Goal: Task Accomplishment & Management: Use online tool/utility

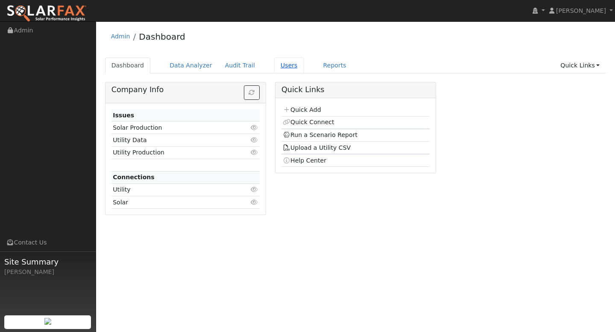
click at [283, 62] on link "Users" at bounding box center [289, 66] width 30 height 16
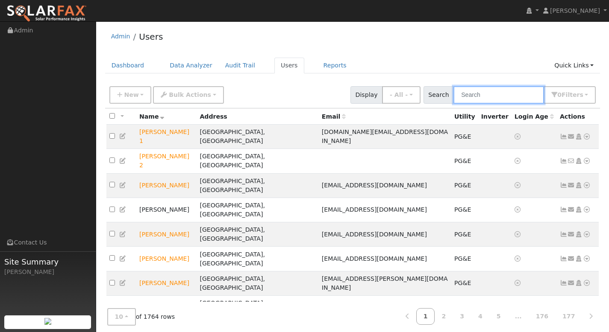
click at [478, 97] on input "text" at bounding box center [498, 95] width 91 height 18
paste input "[PERSON_NAME]"
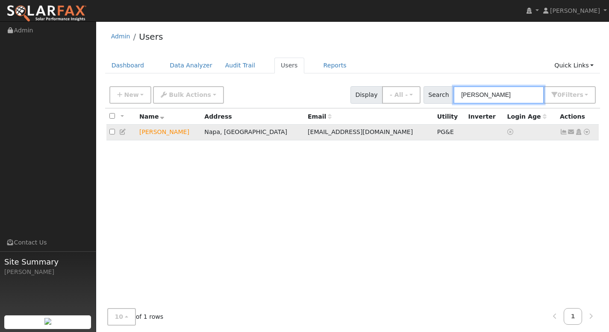
type input "[PERSON_NAME]"
click at [588, 133] on icon at bounding box center [587, 132] width 8 height 6
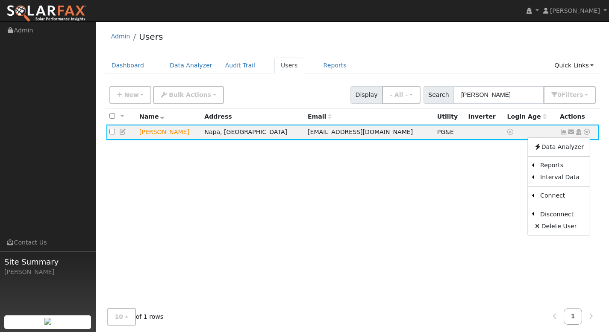
click at [0, 0] on link "Export to CSV" at bounding box center [0, 0] width 0 height 0
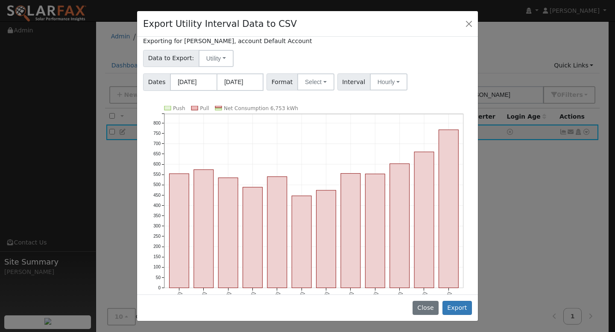
scroll to position [13, 0]
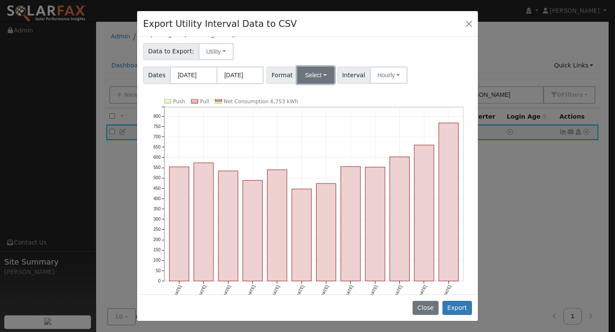
click at [314, 81] on button "Select" at bounding box center [315, 75] width 37 height 17
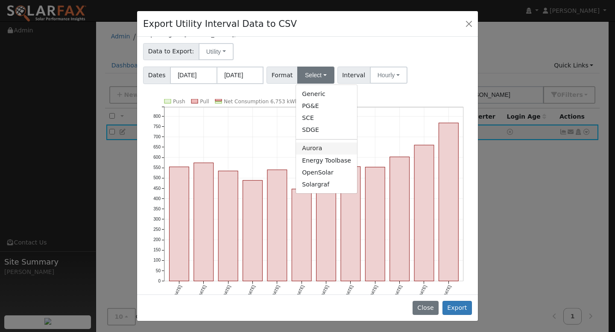
click at [321, 149] on link "Aurora" at bounding box center [326, 149] width 61 height 12
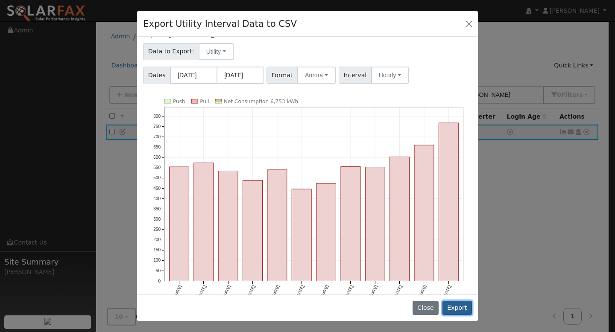
click at [456, 304] on button "Export" at bounding box center [457, 308] width 29 height 15
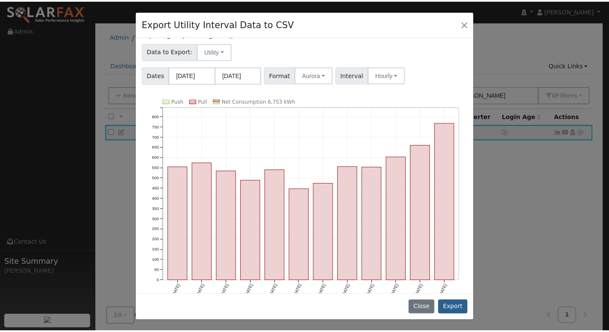
scroll to position [0, 0]
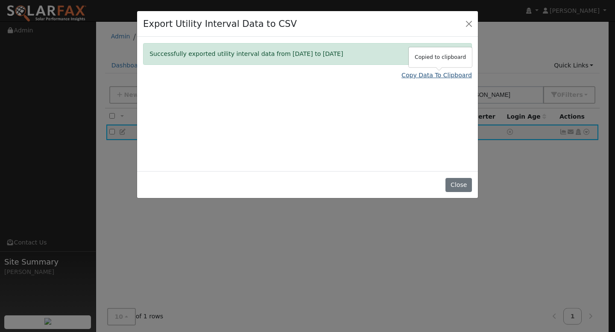
click at [427, 75] on link "Copy Data To Clipboard" at bounding box center [437, 75] width 70 height 9
click at [462, 184] on button "Close" at bounding box center [458, 185] width 26 height 15
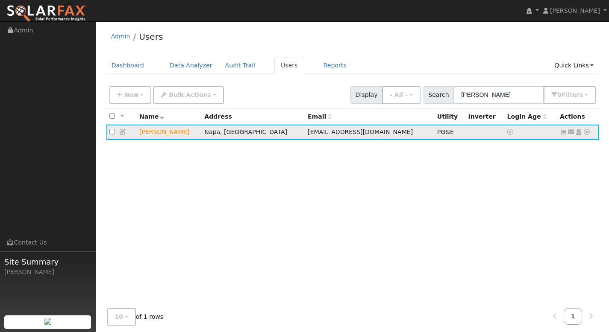
click at [562, 132] on icon at bounding box center [564, 132] width 8 height 6
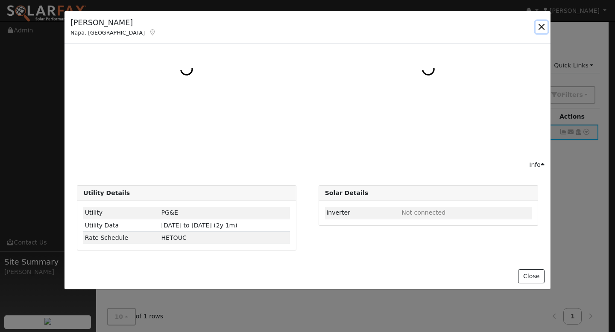
click at [545, 27] on button "button" at bounding box center [542, 27] width 12 height 12
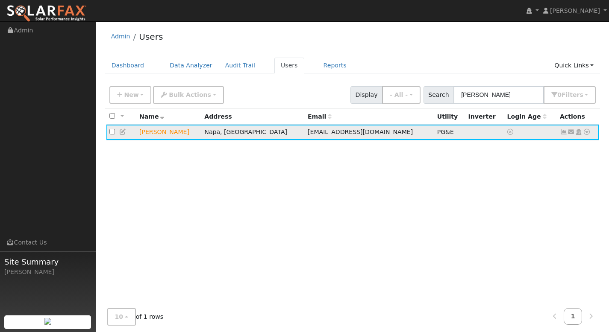
click at [590, 131] on td "Send Email... Copy a Link Reset Password Open Access Data Analyzer Reports Scen…" at bounding box center [578, 133] width 42 height 16
click at [586, 133] on icon at bounding box center [587, 132] width 8 height 6
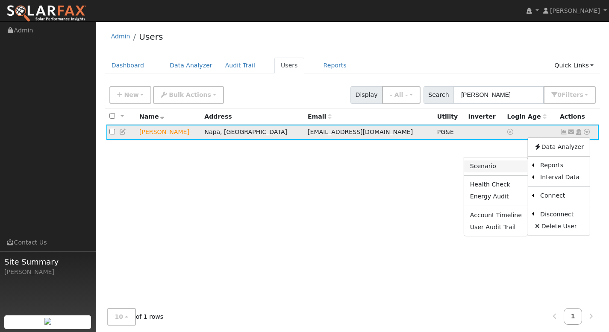
click at [504, 167] on link "Scenario" at bounding box center [496, 167] width 64 height 12
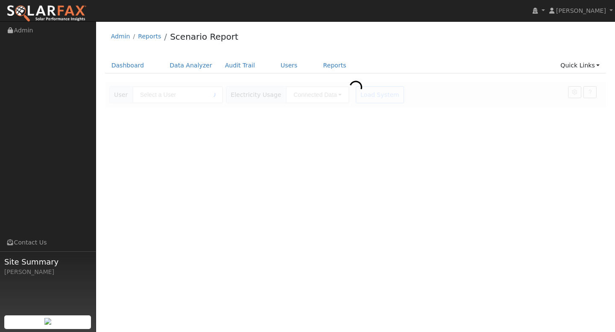
type input "[PERSON_NAME]"
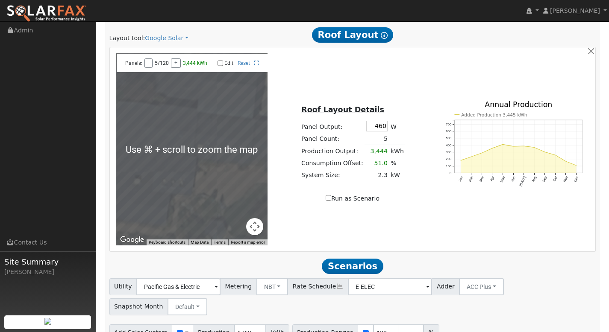
scroll to position [438, 0]
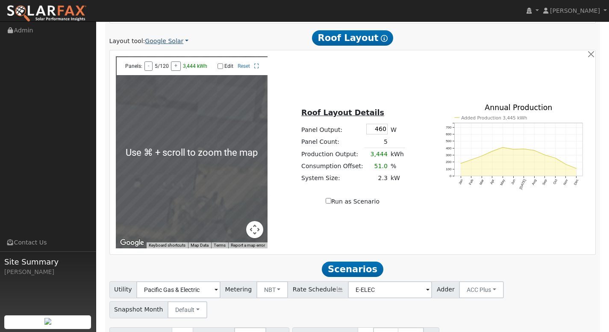
click at [169, 42] on link "Google Solar" at bounding box center [167, 41] width 44 height 9
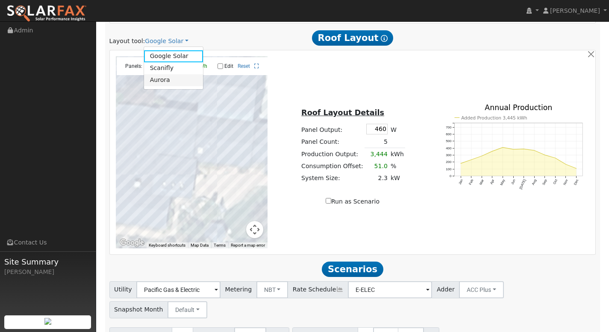
click at [179, 79] on link "Aurora" at bounding box center [173, 80] width 59 height 12
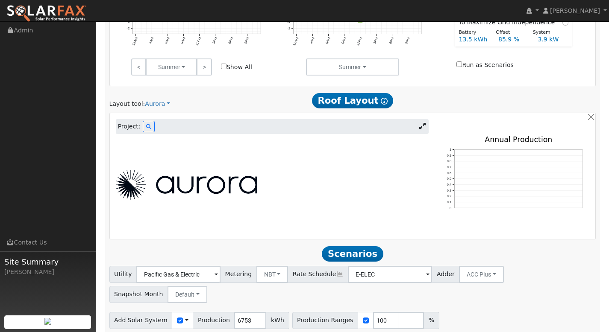
scroll to position [387, 0]
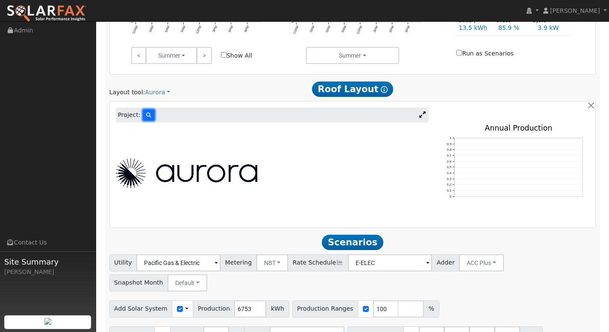
click at [146, 119] on button at bounding box center [149, 115] width 12 height 12
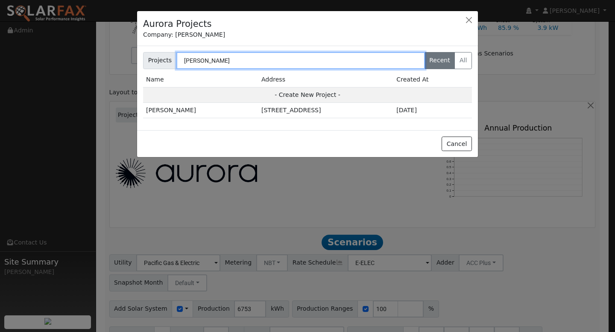
type input "Jacob Susa"
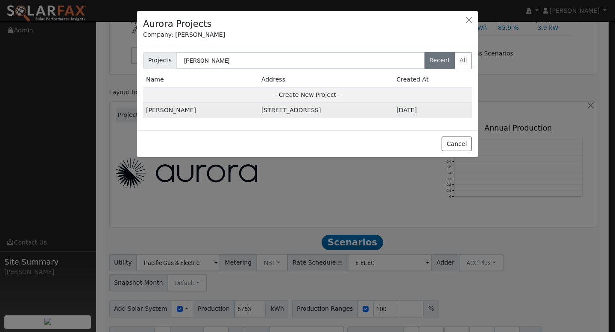
click at [289, 113] on td "1022 4th Ave, Napa, CA 94559, USA" at bounding box center [325, 110] width 135 height 15
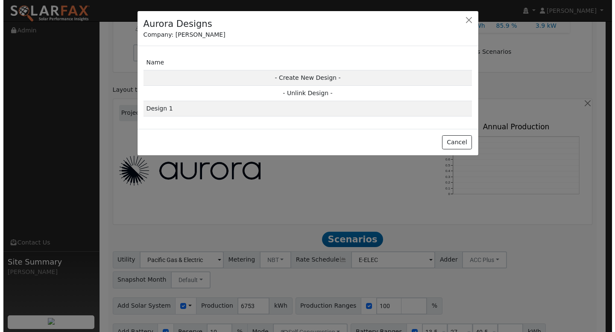
scroll to position [388, 0]
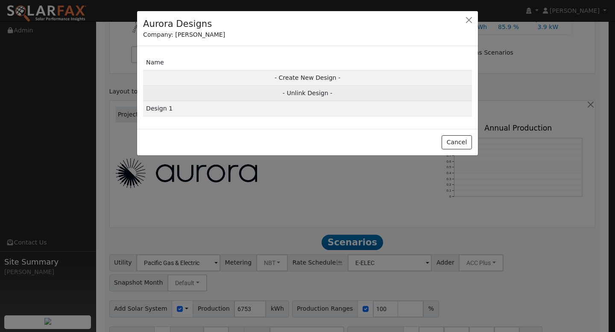
click at [317, 94] on td "- Unlink Design -" at bounding box center [307, 93] width 329 height 15
type input "0"
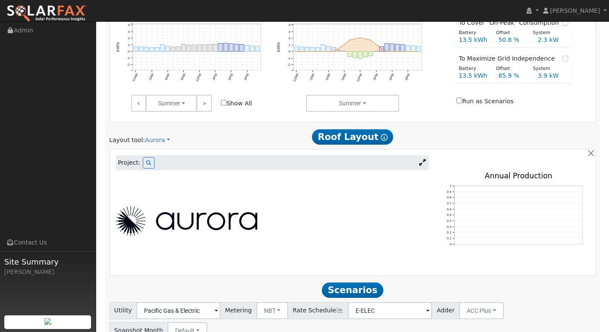
scroll to position [340, 0]
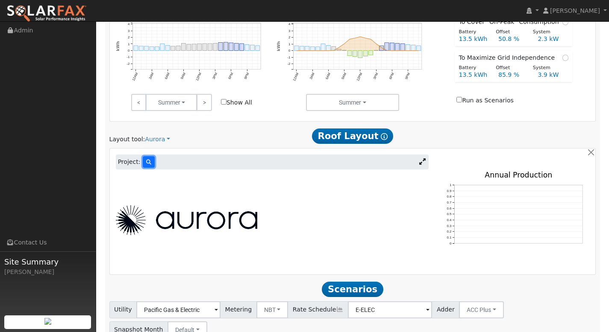
click at [149, 161] on icon at bounding box center [148, 162] width 5 height 5
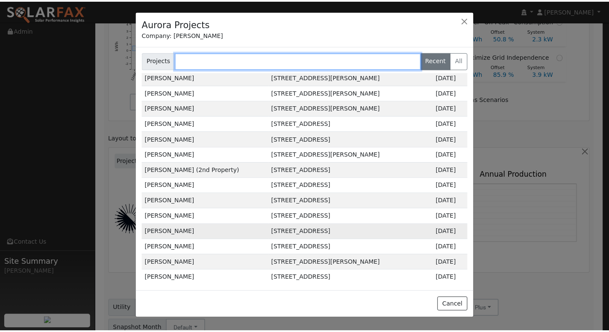
scroll to position [460, 0]
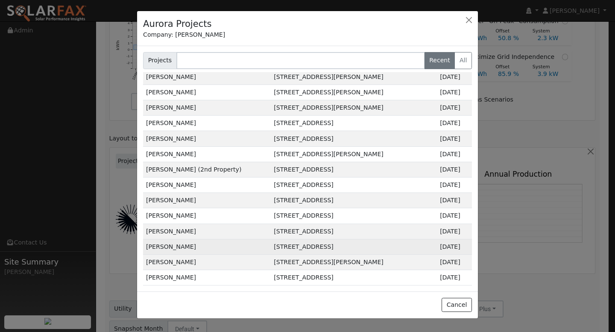
click at [176, 239] on td "Jacob Susa" at bounding box center [207, 246] width 128 height 15
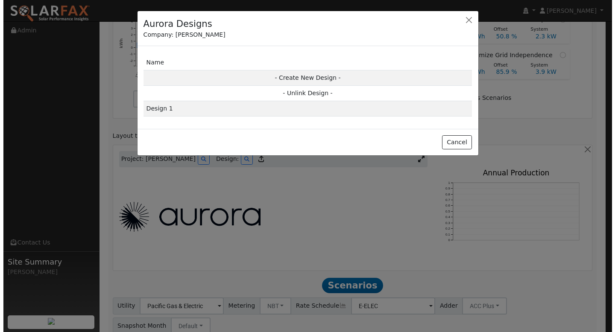
scroll to position [342, 0]
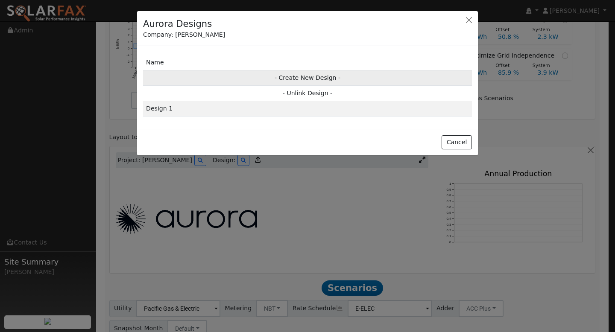
click at [293, 74] on td "- Create New Design -" at bounding box center [307, 77] width 329 height 15
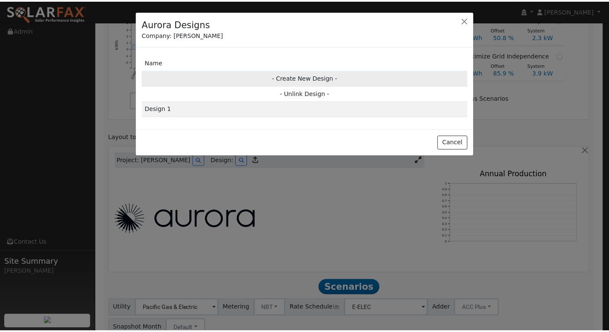
scroll to position [343, 0]
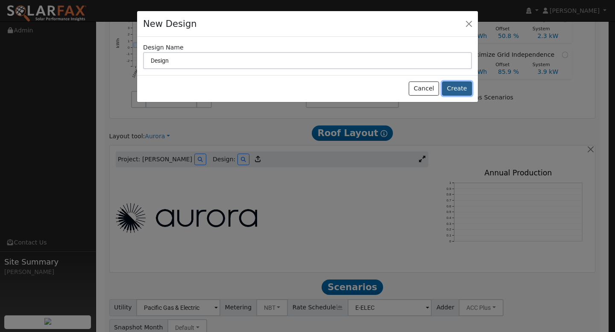
click at [457, 91] on button "Create" at bounding box center [457, 89] width 30 height 15
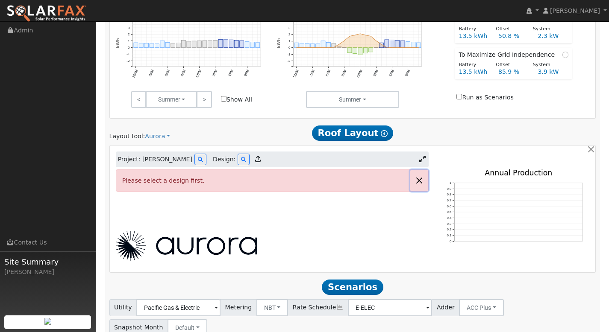
click at [419, 181] on button "button" at bounding box center [419, 180] width 18 height 21
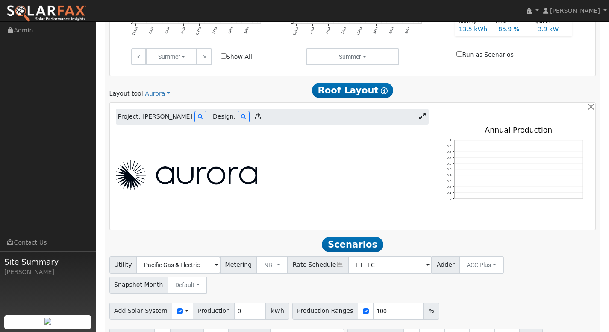
scroll to position [384, 0]
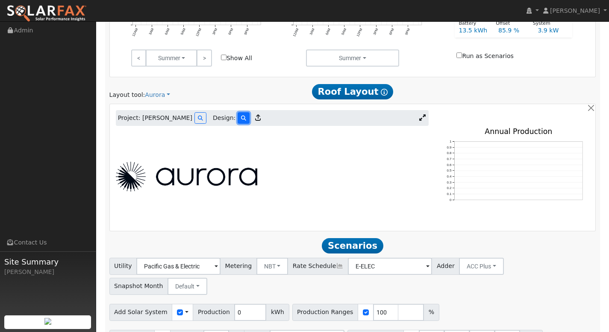
click at [241, 118] on icon at bounding box center [243, 118] width 5 height 5
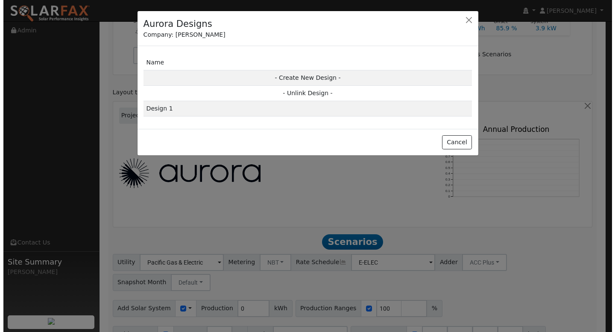
scroll to position [386, 0]
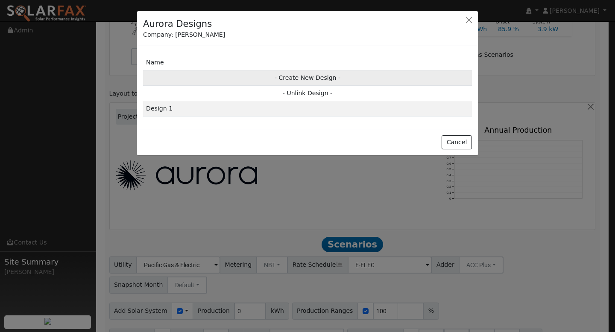
click at [318, 77] on td "- Create New Design -" at bounding box center [307, 77] width 329 height 15
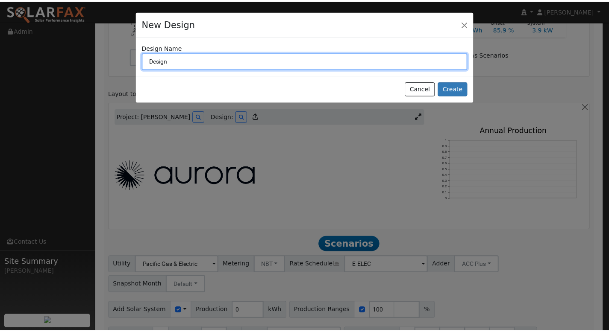
scroll to position [387, 0]
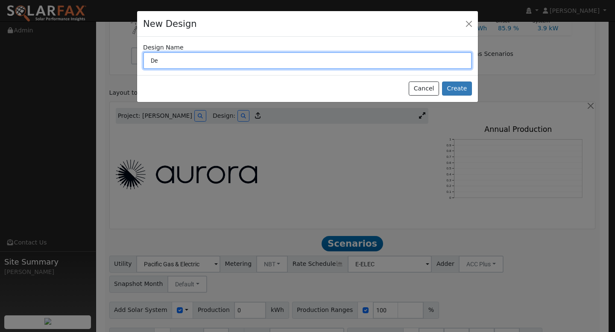
type input "D"
type input "460"
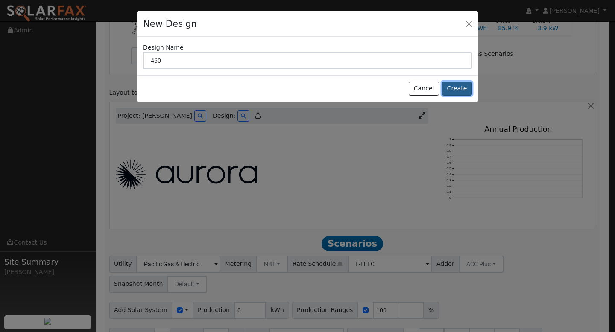
click at [456, 90] on button "Create" at bounding box center [457, 89] width 30 height 15
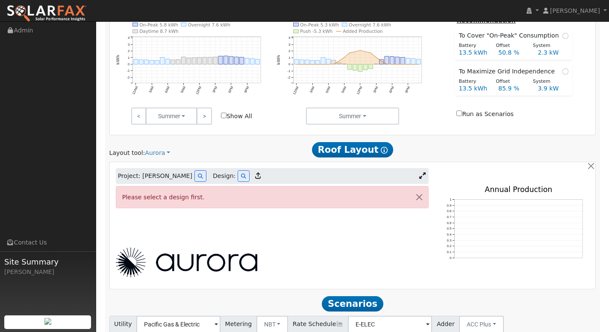
scroll to position [341, 0]
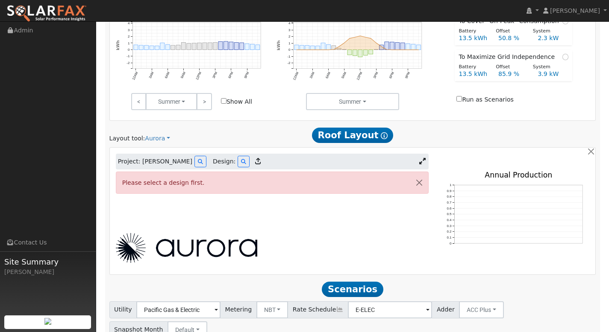
click at [420, 162] on icon at bounding box center [422, 161] width 6 height 6
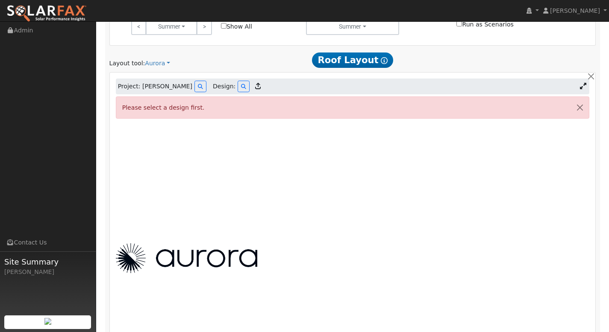
scroll to position [416, 0]
click at [580, 105] on button "button" at bounding box center [580, 107] width 18 height 21
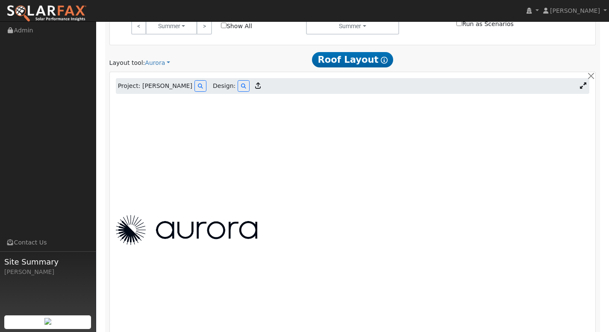
click at [584, 89] on icon at bounding box center [583, 85] width 6 height 6
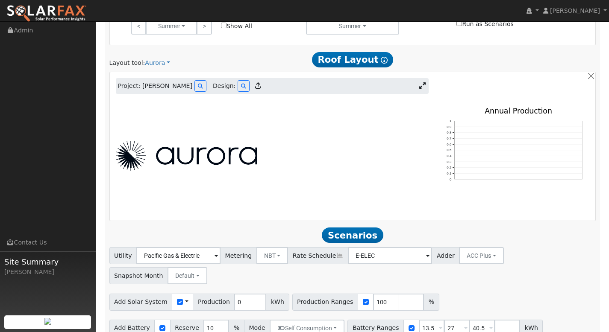
scroll to position [410, 0]
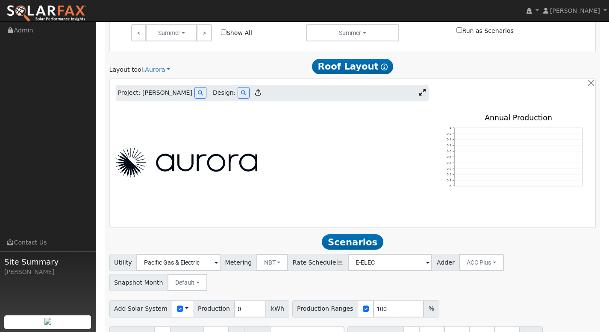
click at [397, 110] on div at bounding box center [272, 162] width 322 height 119
click at [419, 94] on icon at bounding box center [422, 92] width 6 height 6
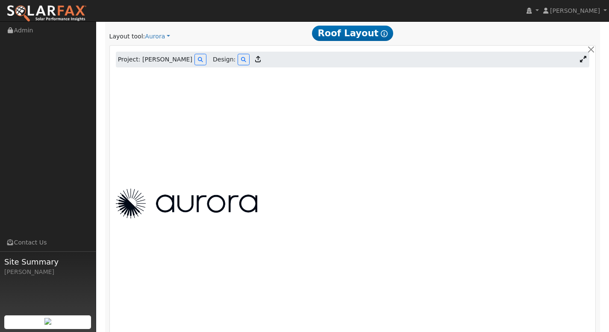
scroll to position [443, 0]
click at [237, 63] on button at bounding box center [243, 60] width 12 height 12
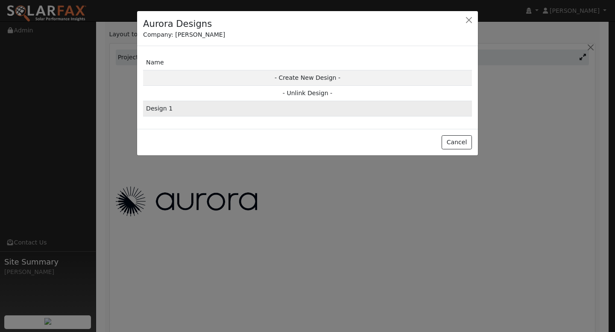
click at [268, 104] on td "Design 1" at bounding box center [307, 108] width 329 height 15
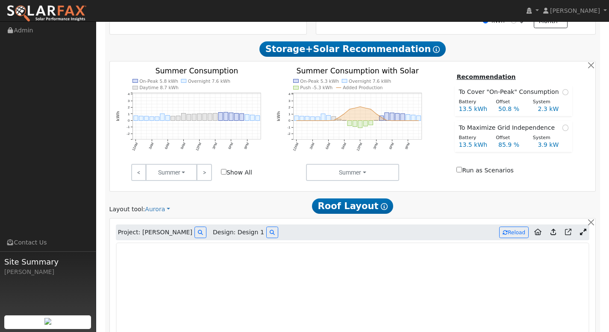
scroll to position [268, 0]
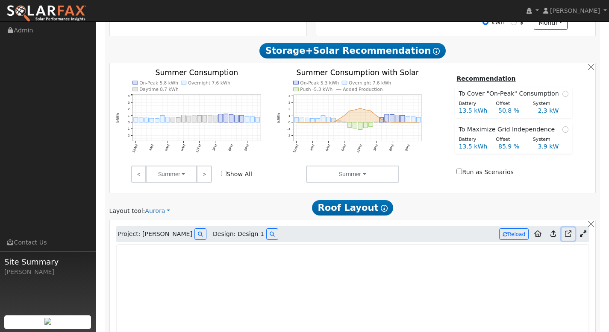
click at [569, 234] on icon at bounding box center [568, 234] width 6 height 6
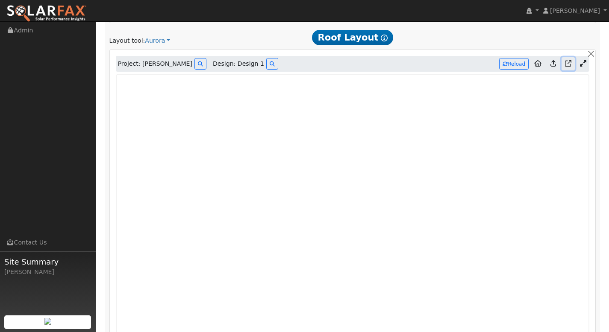
scroll to position [439, 0]
click at [570, 64] on icon at bounding box center [568, 63] width 6 height 6
click at [570, 63] on icon at bounding box center [568, 63] width 6 height 6
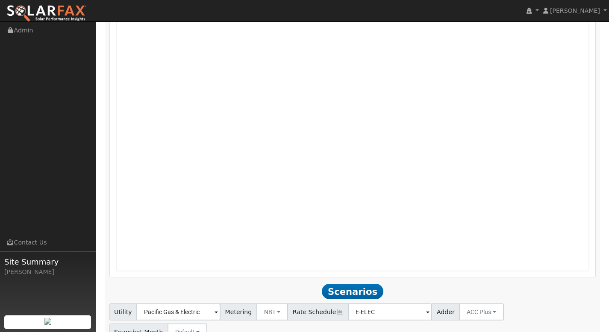
scroll to position [469, 0]
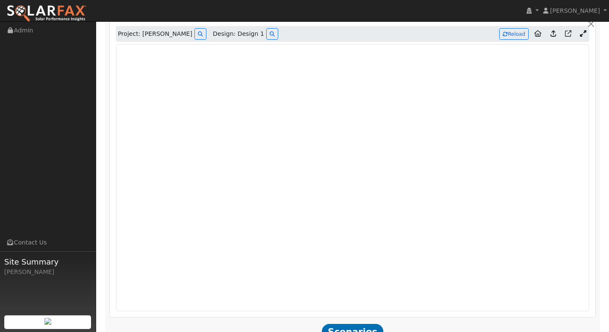
click at [554, 36] on icon at bounding box center [553, 33] width 6 height 6
click at [554, 32] on icon at bounding box center [553, 34] width 6 height 6
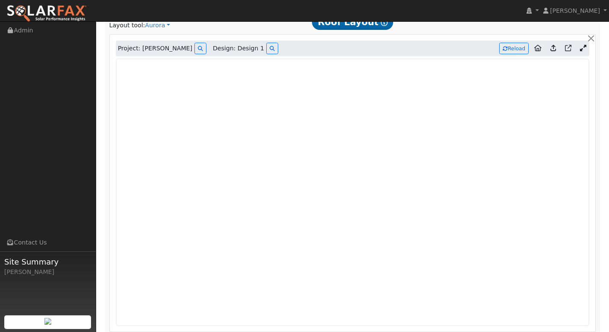
scroll to position [469, 0]
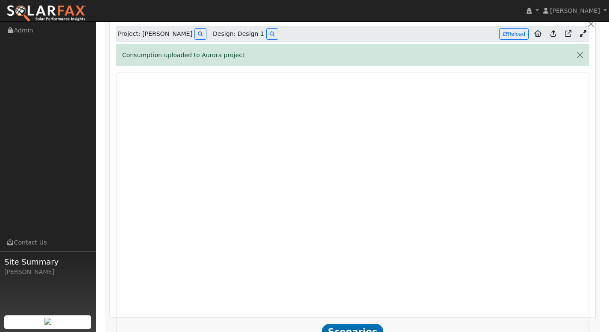
click at [584, 36] on icon at bounding box center [583, 33] width 6 height 6
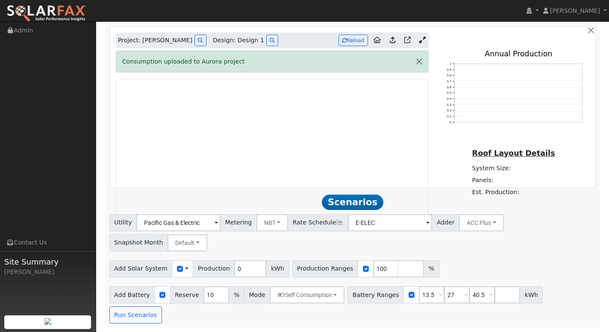
scroll to position [422, 0]
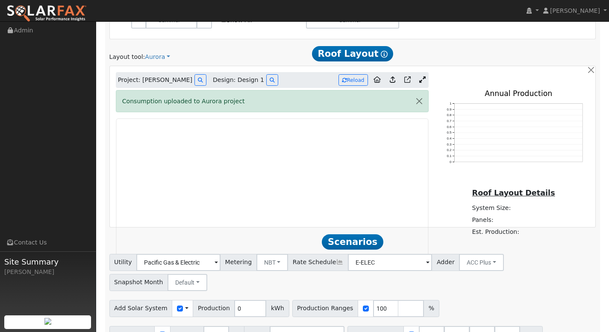
click at [422, 79] on icon at bounding box center [422, 79] width 6 height 6
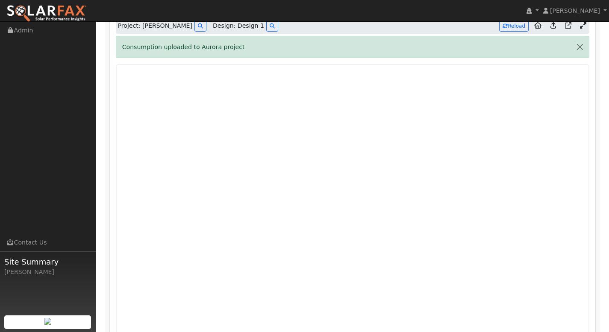
scroll to position [469, 0]
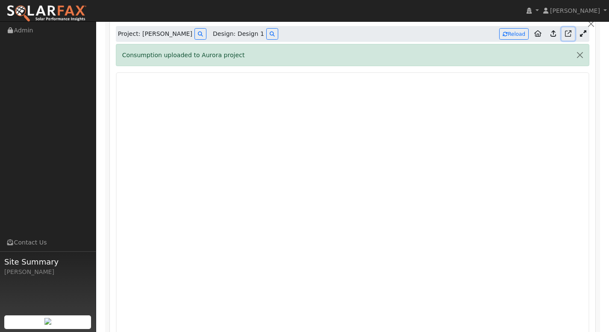
click at [570, 34] on icon at bounding box center [568, 33] width 6 height 6
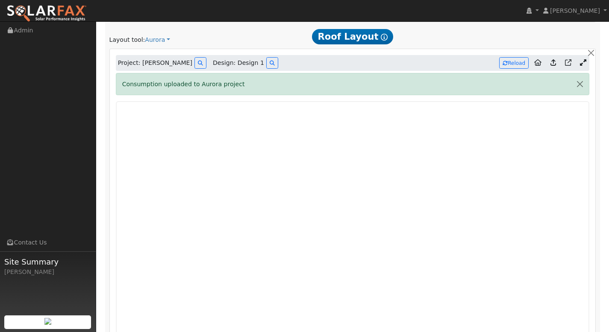
scroll to position [440, 0]
click at [514, 64] on button "Reload" at bounding box center [513, 63] width 29 height 12
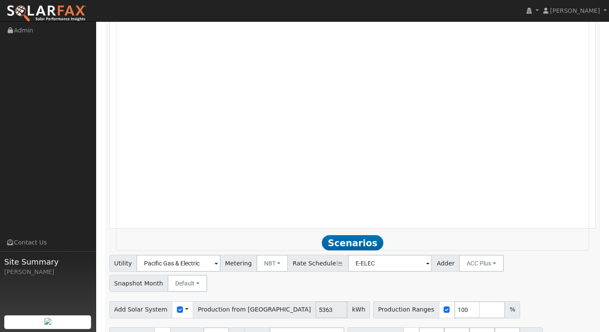
scroll to position [665, 0]
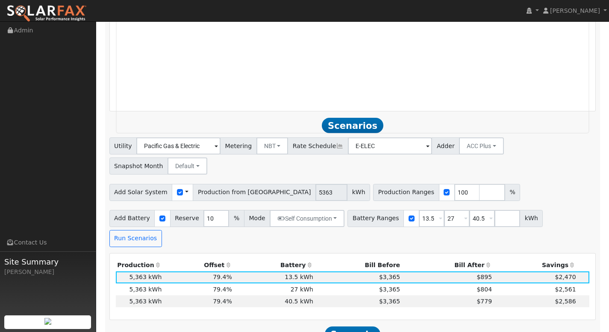
scroll to position [763, 0]
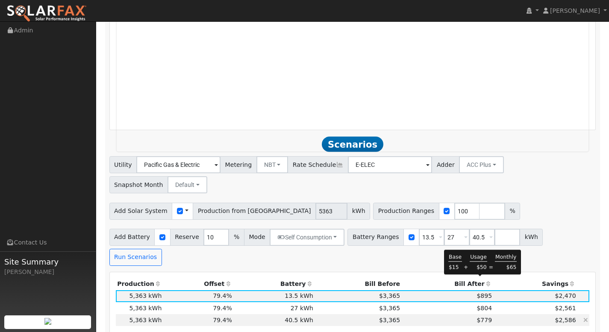
click at [484, 317] on span "$779" at bounding box center [483, 320] width 15 height 7
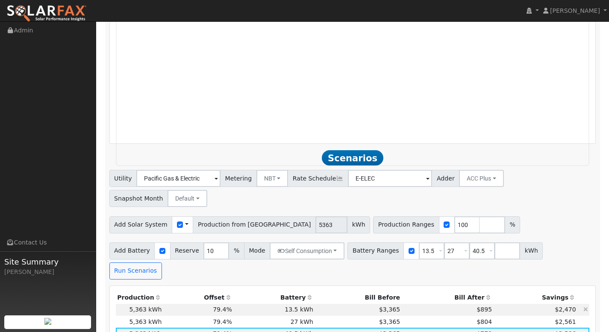
scroll to position [750, 0]
click at [469, 291] on th "Bill After" at bounding box center [448, 297] width 92 height 12
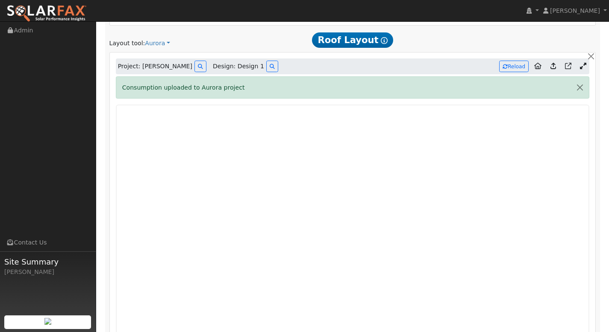
scroll to position [423, 0]
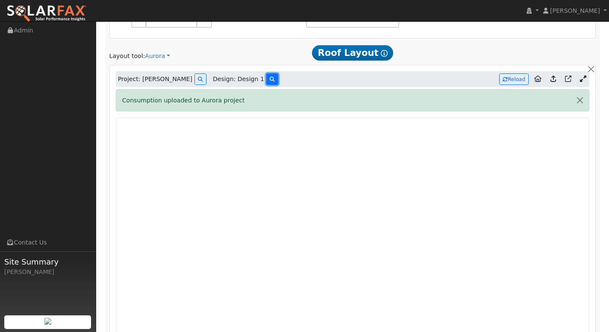
click at [266, 83] on button at bounding box center [272, 79] width 12 height 12
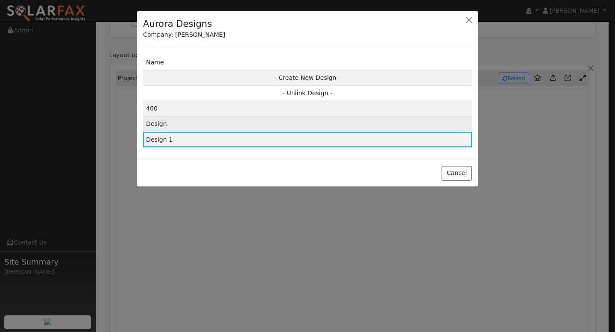
click at [263, 123] on td "Design" at bounding box center [307, 124] width 329 height 15
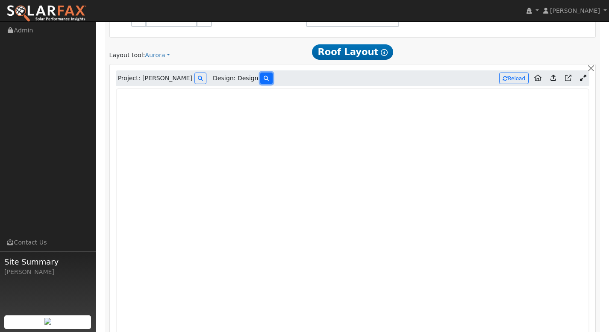
click at [260, 80] on button at bounding box center [266, 79] width 12 height 12
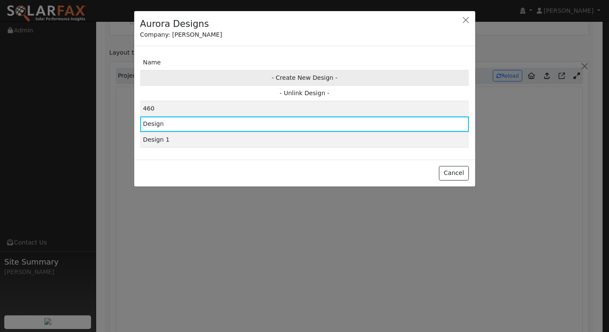
scroll to position [425, 0]
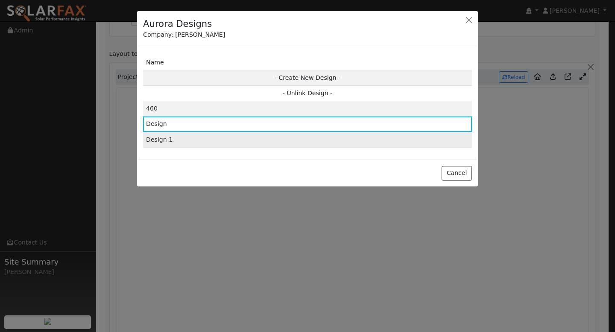
click at [255, 137] on td "Design 1" at bounding box center [307, 139] width 329 height 15
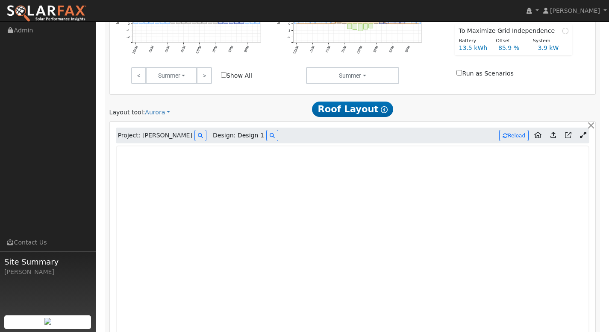
scroll to position [373, 0]
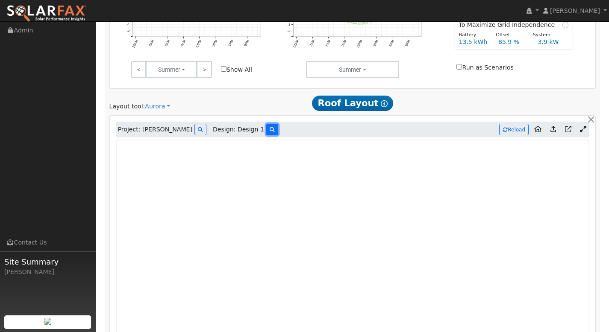
click at [270, 129] on icon at bounding box center [272, 129] width 5 height 5
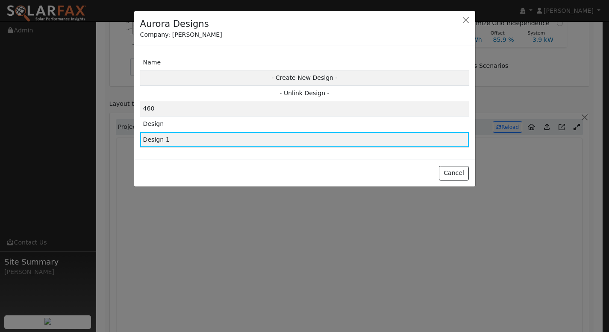
scroll to position [374, 0]
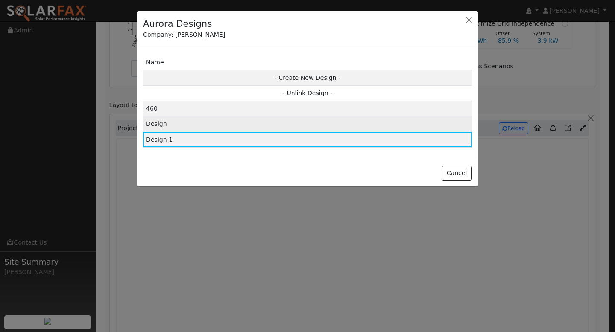
click at [239, 124] on td "Design" at bounding box center [307, 124] width 329 height 15
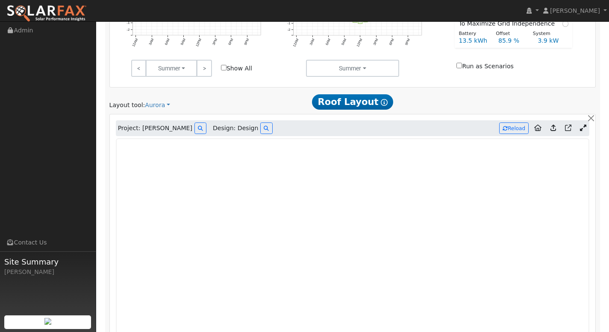
click at [264, 126] on div "Project: Jacob Susa Design: Design Reload" at bounding box center [353, 128] width 474 height 16
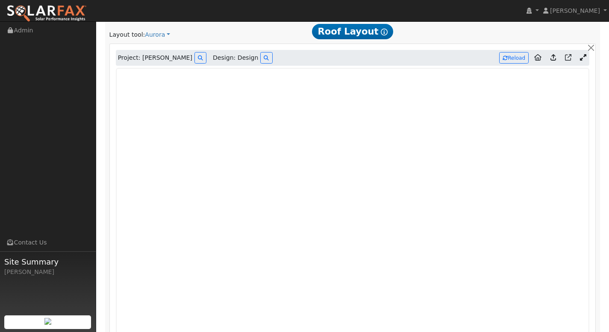
scroll to position [437, 0]
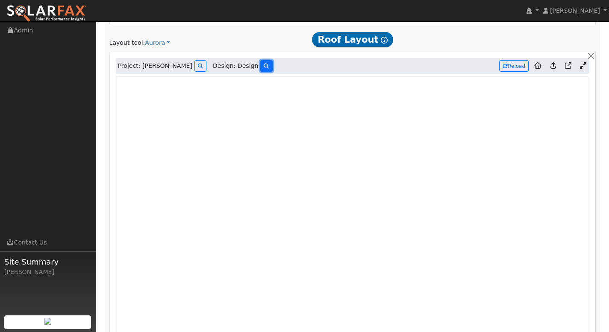
click at [264, 65] on icon at bounding box center [266, 66] width 5 height 5
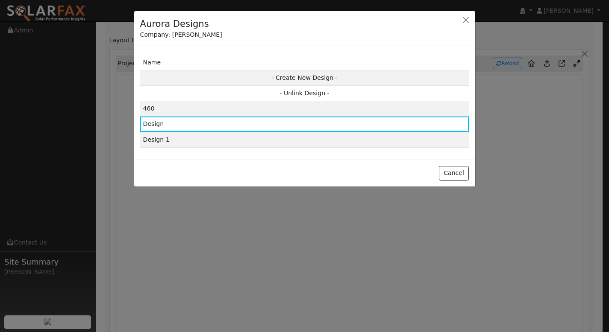
scroll to position [437, 0]
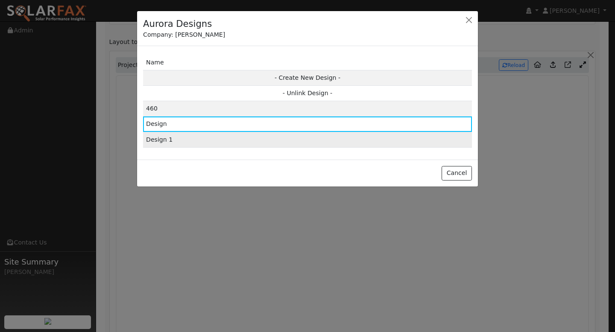
click at [216, 140] on td "Design 1" at bounding box center [307, 139] width 329 height 15
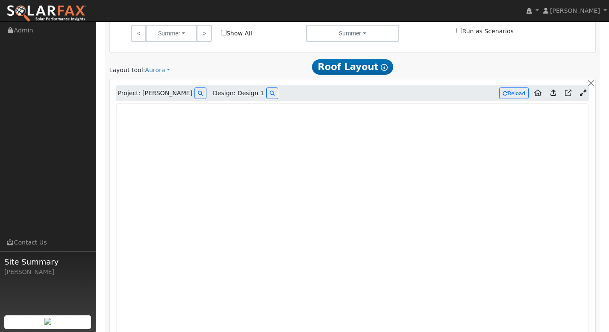
scroll to position [407, 0]
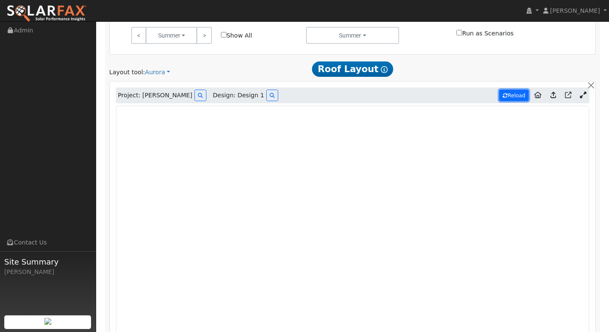
click at [516, 96] on button "Reload" at bounding box center [513, 96] width 29 height 12
click at [507, 96] on button "Reload" at bounding box center [513, 96] width 29 height 12
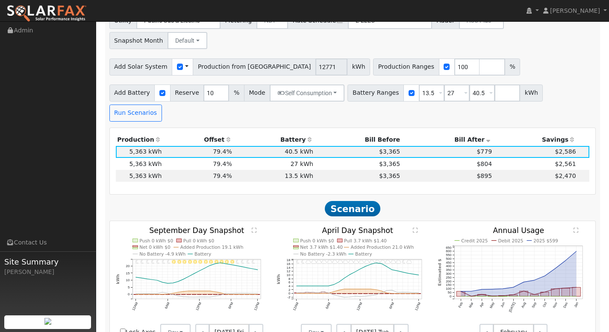
scroll to position [909, 0]
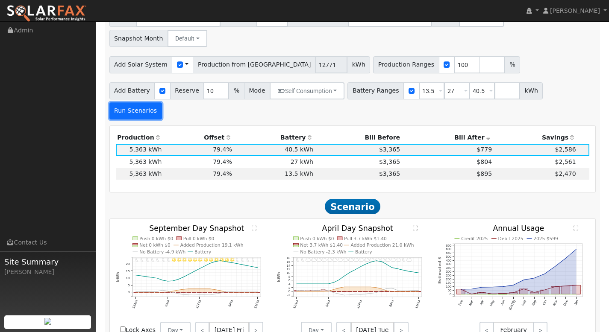
click at [162, 103] on button "Run Scenarios" at bounding box center [135, 111] width 53 height 17
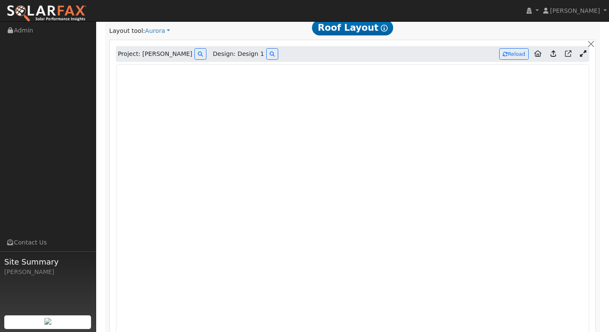
scroll to position [440, 0]
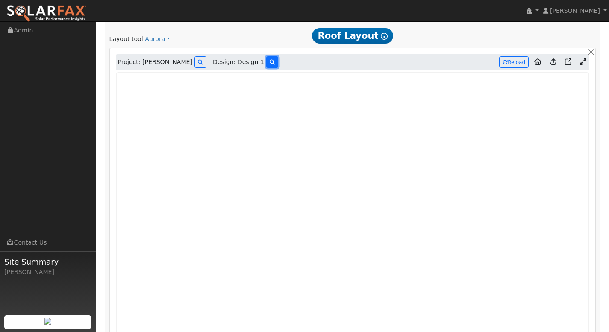
click at [270, 63] on icon at bounding box center [272, 62] width 5 height 5
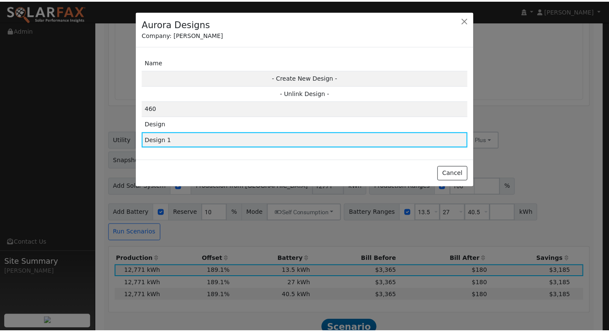
scroll to position [874, 0]
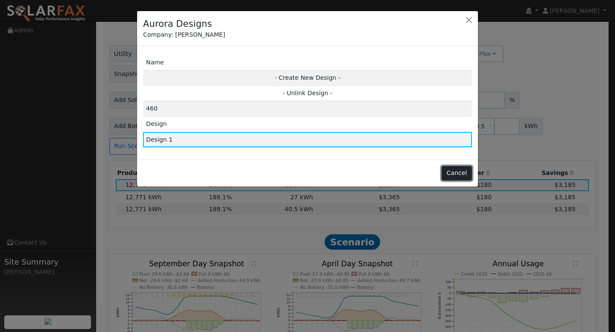
click at [457, 177] on button "Cancel" at bounding box center [457, 173] width 30 height 15
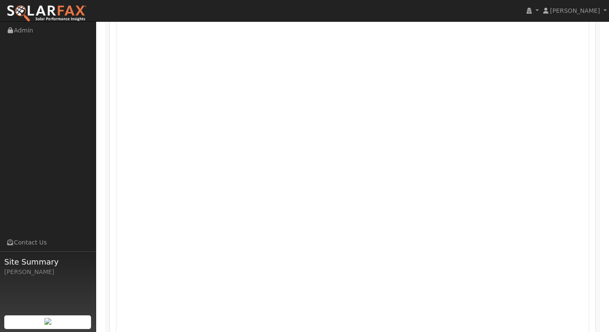
scroll to position [478, 0]
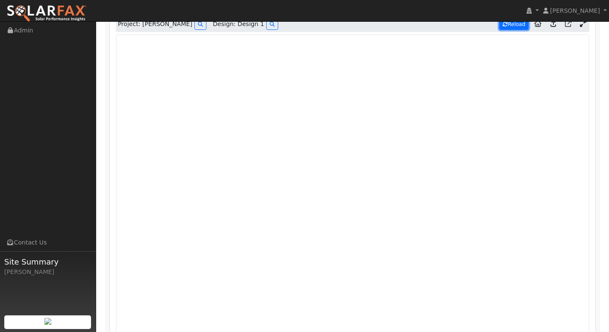
click at [512, 24] on button "Reload" at bounding box center [513, 24] width 29 height 12
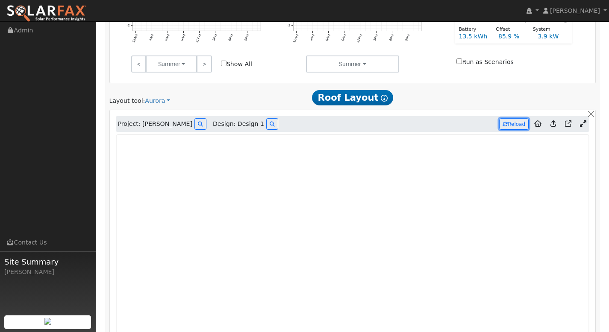
scroll to position [384, 0]
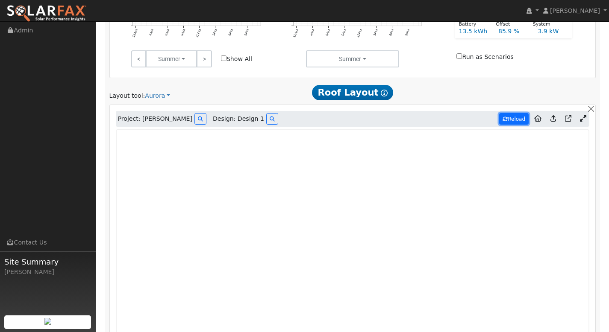
click at [519, 120] on button "Reload" at bounding box center [513, 119] width 29 height 12
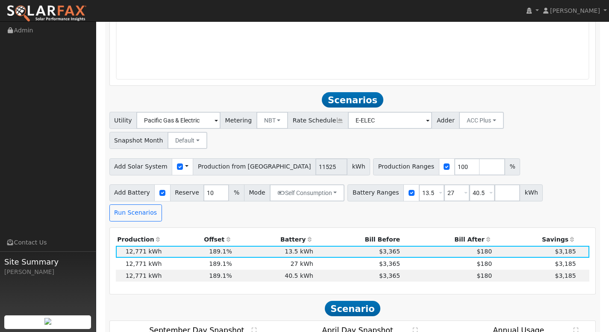
scroll to position [820, 0]
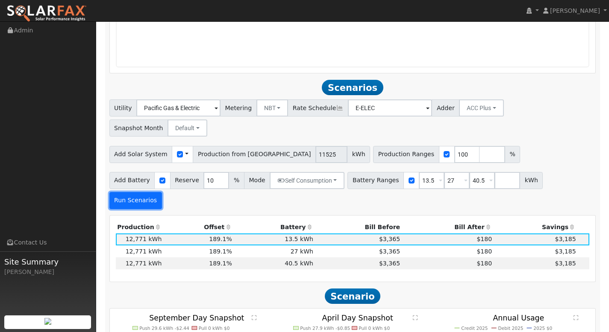
click at [162, 192] on button "Run Scenarios" at bounding box center [135, 200] width 53 height 17
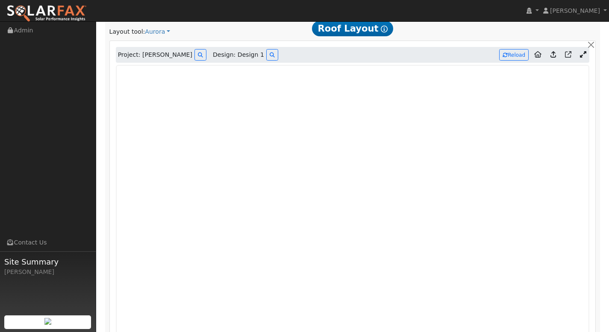
scroll to position [451, 0]
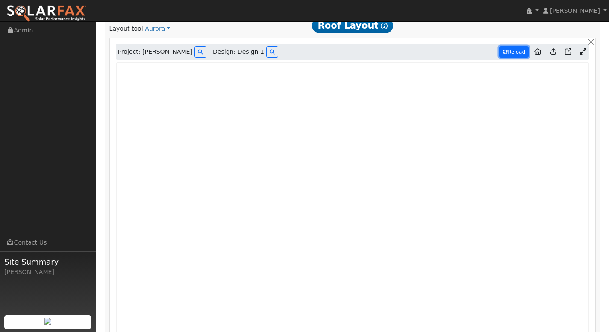
click at [516, 52] on button "Reload" at bounding box center [513, 52] width 29 height 12
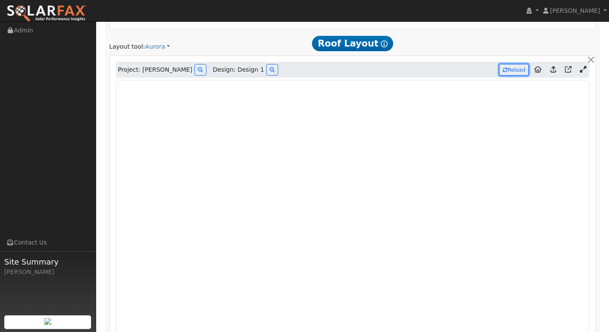
scroll to position [428, 0]
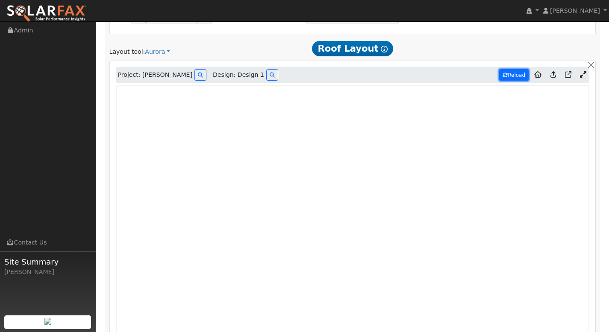
click at [507, 73] on button "Reload" at bounding box center [513, 75] width 29 height 12
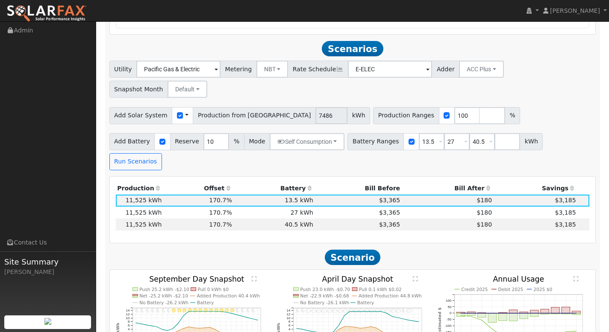
scroll to position [858, 0]
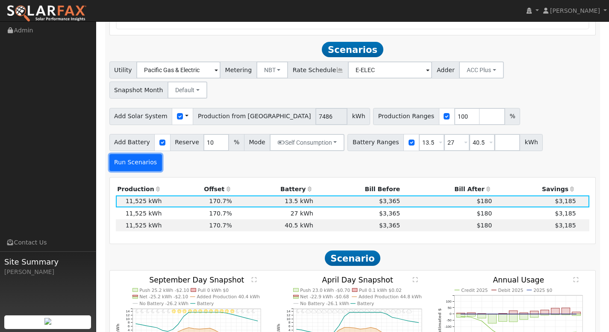
click at [162, 154] on button "Run Scenarios" at bounding box center [135, 162] width 53 height 17
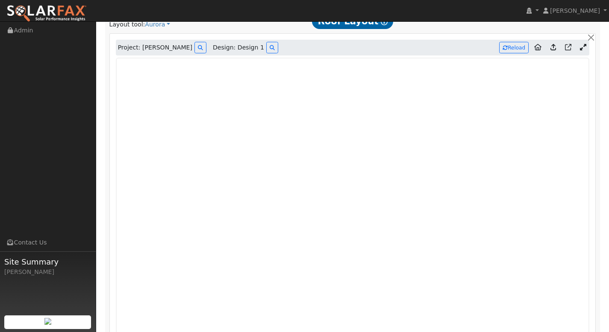
scroll to position [453, 0]
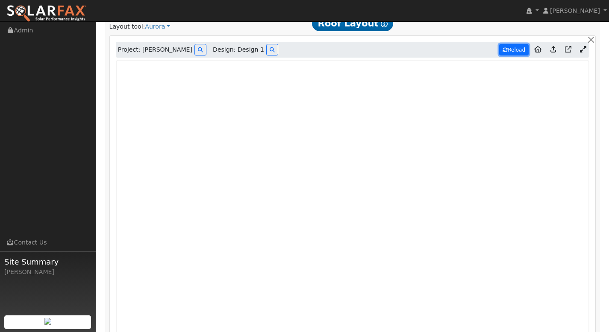
click at [515, 47] on button "Reload" at bounding box center [513, 50] width 29 height 12
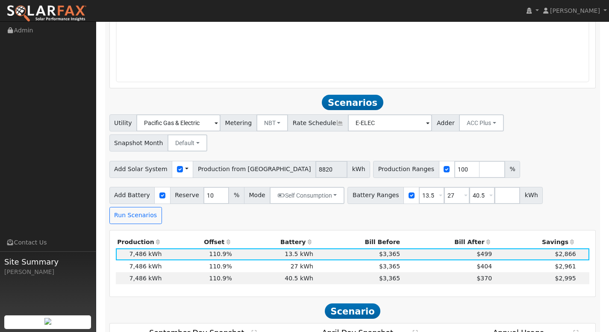
scroll to position [806, 0]
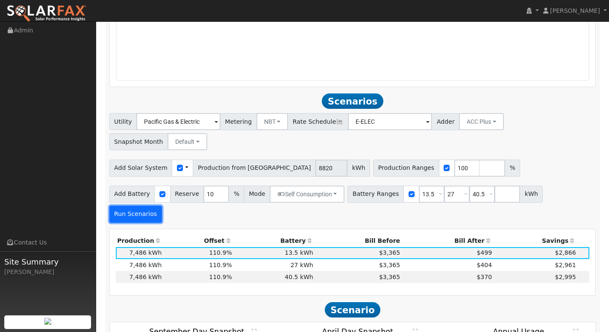
click at [162, 206] on button "Run Scenarios" at bounding box center [135, 214] width 53 height 17
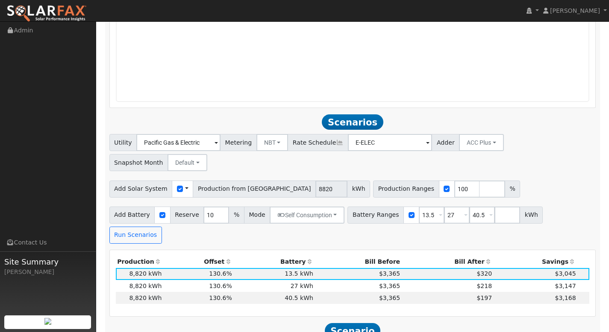
scroll to position [789, 0]
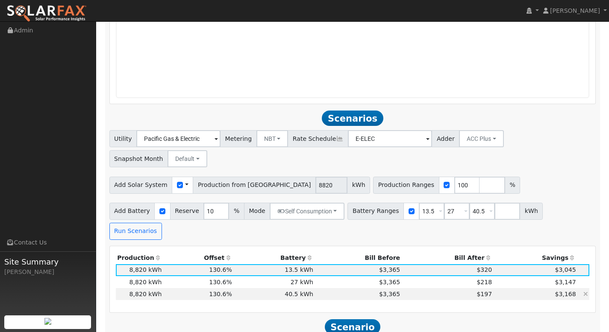
click at [449, 288] on td "$197" at bounding box center [448, 294] width 92 height 12
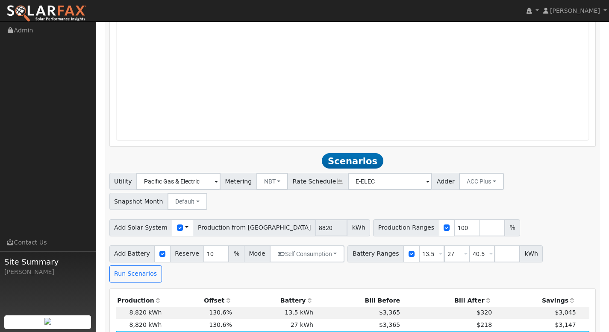
scroll to position [762, 0]
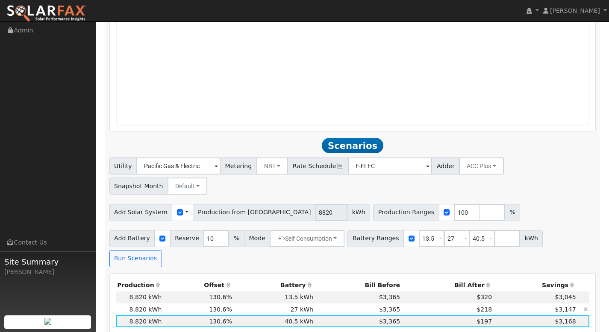
click at [461, 304] on td "$218" at bounding box center [448, 310] width 92 height 12
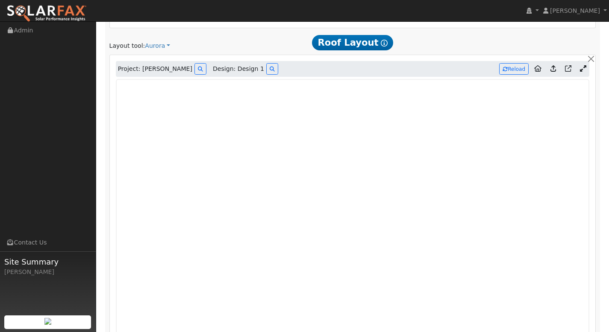
scroll to position [416, 0]
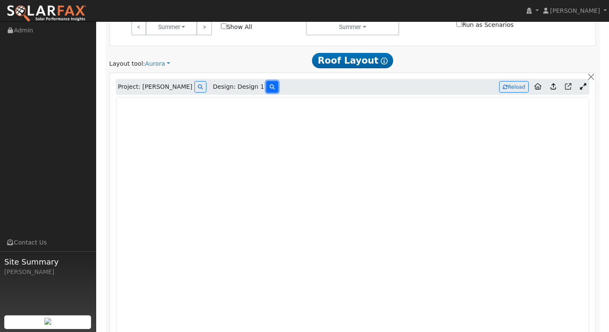
click at [270, 89] on icon at bounding box center [272, 87] width 5 height 5
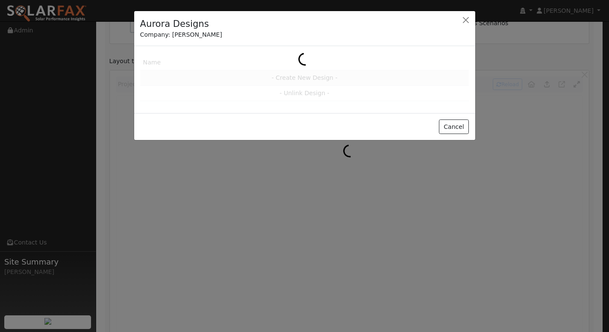
scroll to position [416, 0]
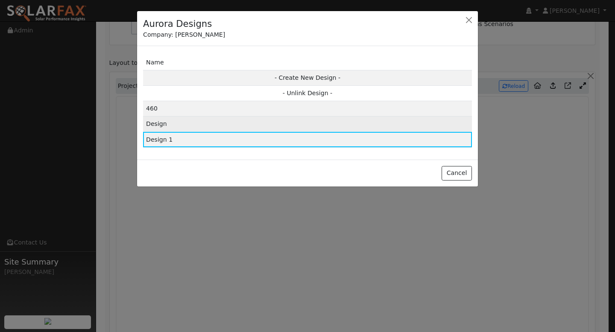
click at [291, 123] on td "Design" at bounding box center [307, 124] width 329 height 15
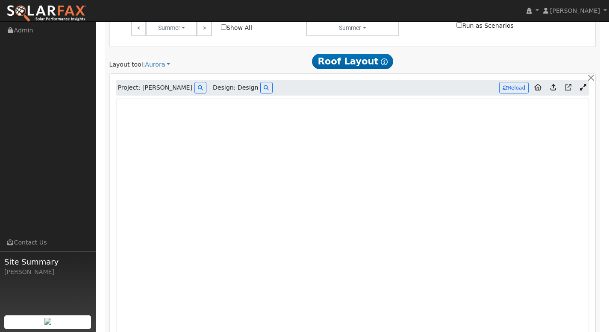
scroll to position [416, 0]
click at [248, 88] on div "Project: Jacob Susa Design: Design Reload" at bounding box center [353, 87] width 474 height 16
click at [260, 84] on button at bounding box center [266, 87] width 12 height 12
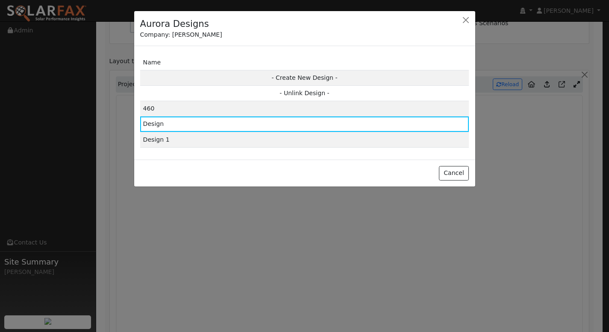
scroll to position [417, 0]
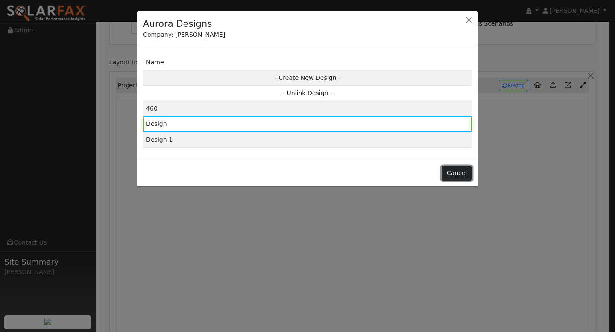
click at [455, 170] on button "Cancel" at bounding box center [457, 173] width 30 height 15
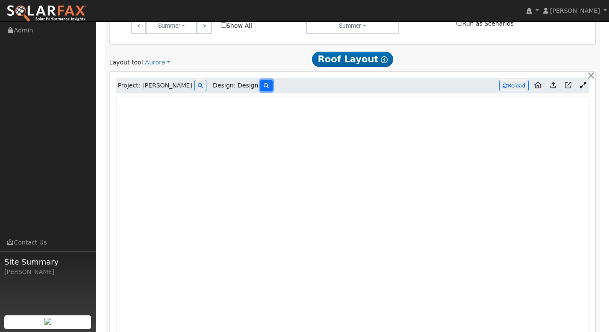
click at [264, 88] on icon at bounding box center [266, 85] width 5 height 5
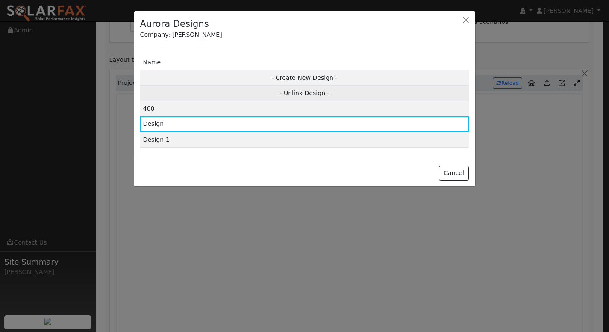
scroll to position [418, 0]
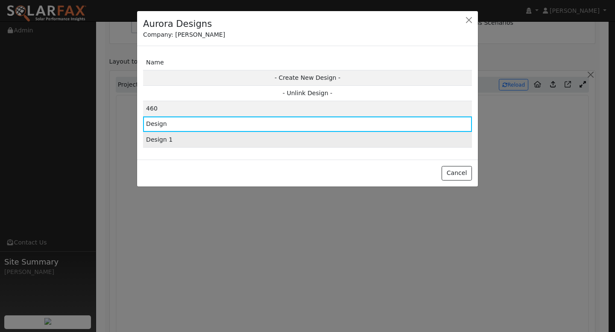
click at [235, 140] on td "Design 1" at bounding box center [307, 139] width 329 height 15
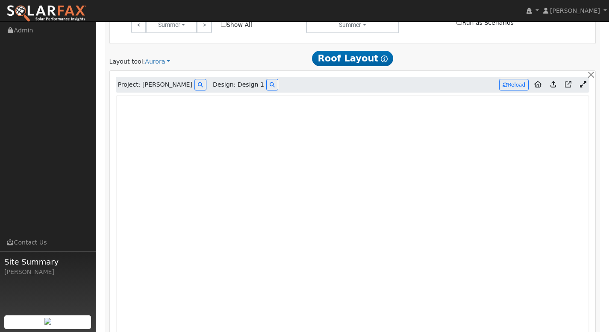
type input "8820"
click at [266, 82] on button at bounding box center [272, 85] width 12 height 12
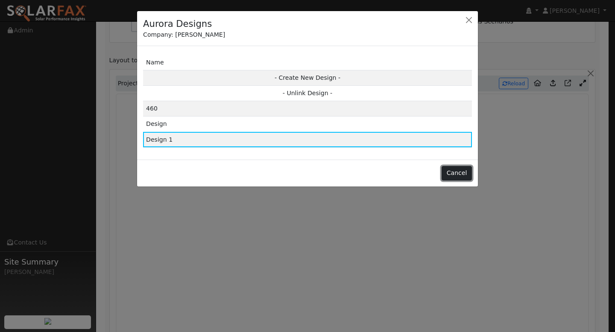
click at [458, 172] on button "Cancel" at bounding box center [457, 173] width 30 height 15
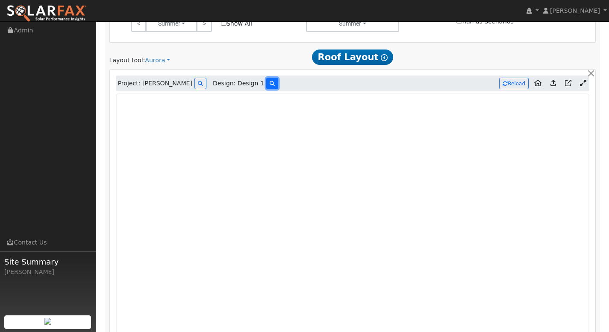
click at [270, 84] on icon at bounding box center [272, 83] width 5 height 5
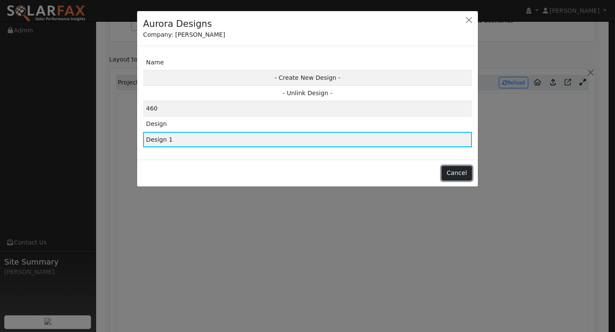
click at [456, 173] on button "Cancel" at bounding box center [457, 173] width 30 height 15
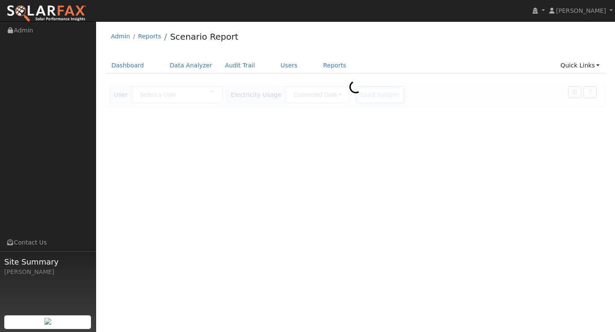
type input "[PERSON_NAME]"
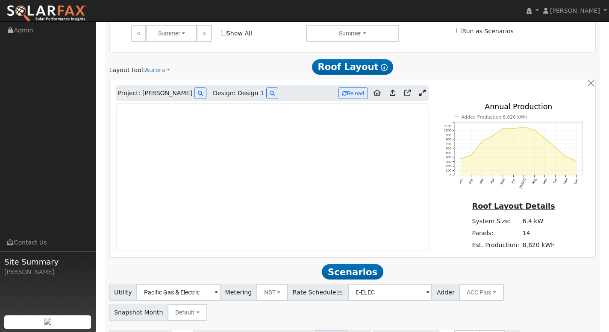
scroll to position [418, 0]
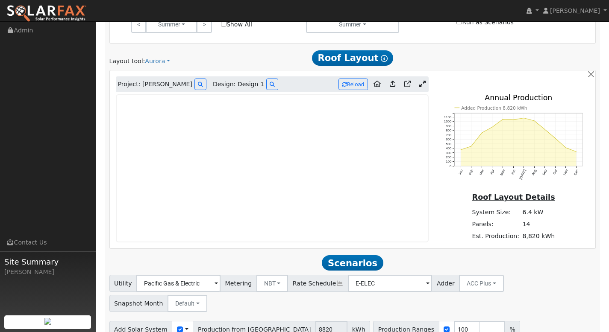
click at [420, 83] on icon at bounding box center [422, 84] width 6 height 6
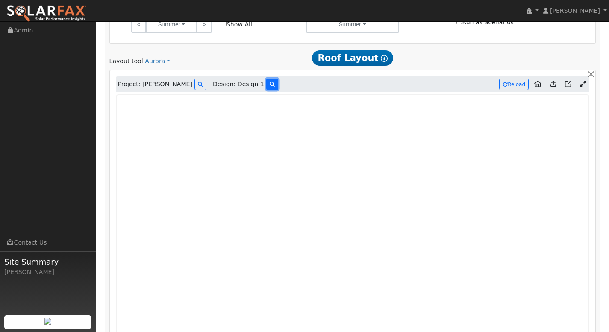
click at [270, 82] on icon at bounding box center [272, 84] width 5 height 5
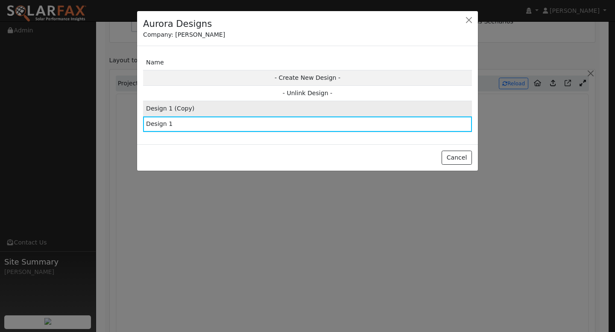
click at [259, 106] on td "Design 1 (Copy)" at bounding box center [307, 108] width 329 height 15
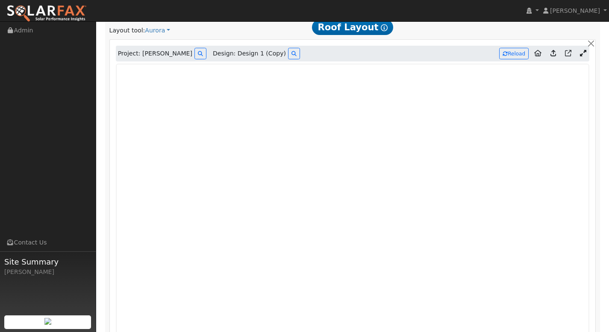
scroll to position [439, 0]
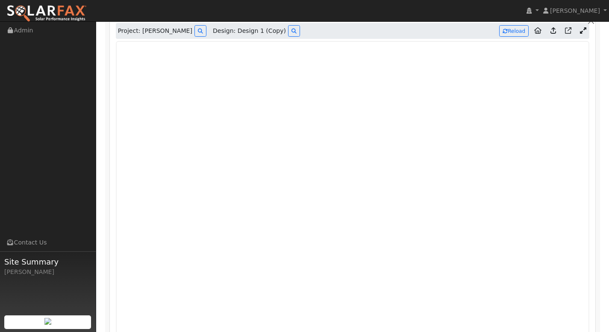
drag, startPoint x: 615, startPoint y: 162, endPoint x: 615, endPoint y: 173, distance: 10.7
click at [609, 173] on html "installed Adam Hedemark Adam Hedemark Profile My Company Help Center Terms Of S…" at bounding box center [304, 22] width 609 height 989
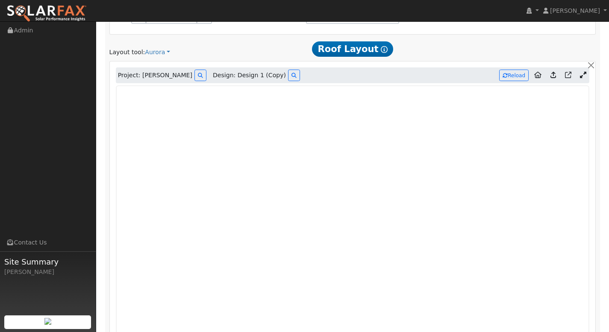
scroll to position [419, 0]
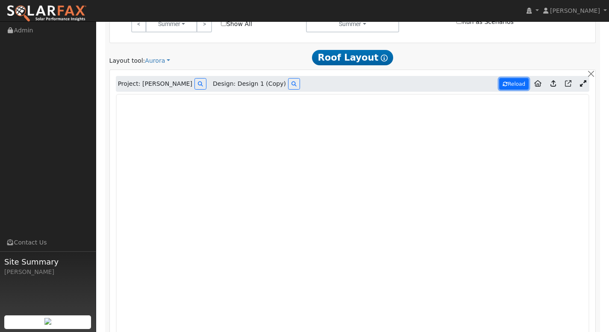
click at [512, 85] on button "Reload" at bounding box center [513, 84] width 29 height 12
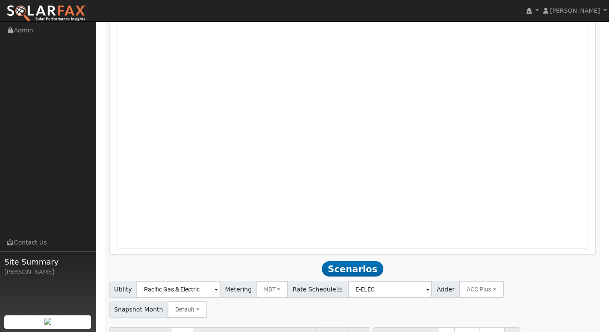
scroll to position [616, 0]
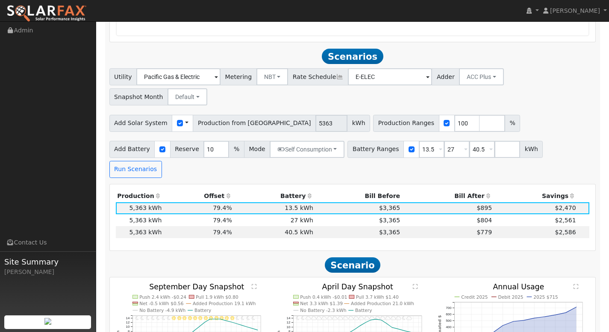
scroll to position [825, 0]
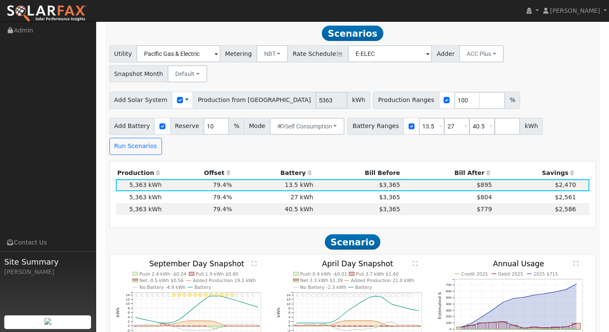
click at [468, 167] on th "Bill After" at bounding box center [448, 173] width 92 height 12
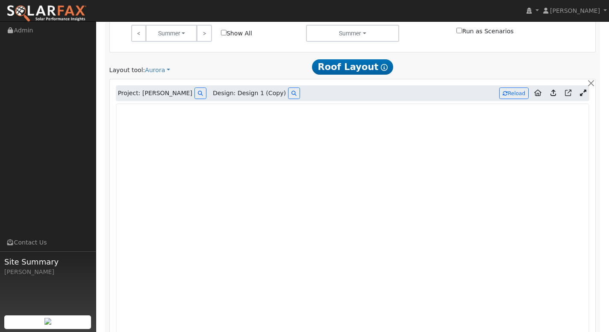
scroll to position [409, 0]
click at [288, 97] on button at bounding box center [294, 94] width 12 height 12
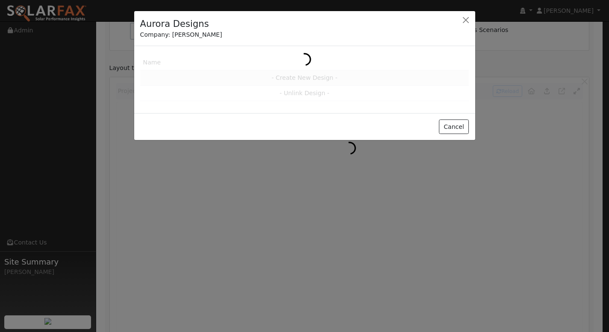
scroll to position [410, 0]
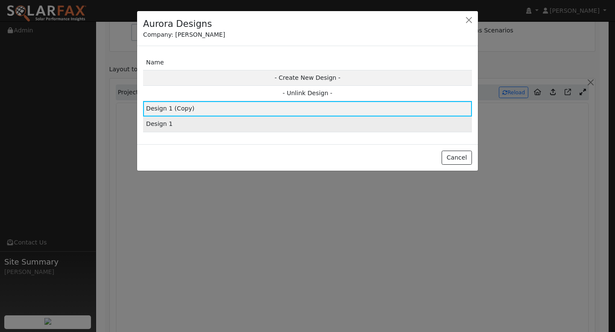
click at [246, 119] on td "Design 1" at bounding box center [307, 124] width 329 height 15
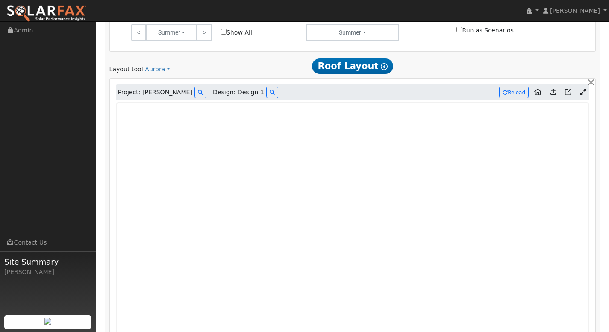
type input "8820"
click at [515, 97] on button "Reload" at bounding box center [513, 93] width 29 height 12
click at [510, 95] on button "Reload" at bounding box center [513, 93] width 29 height 12
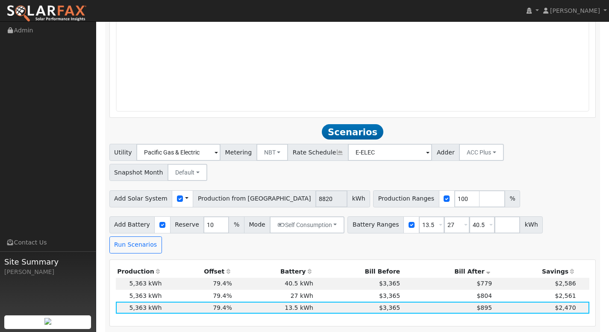
scroll to position [744, 0]
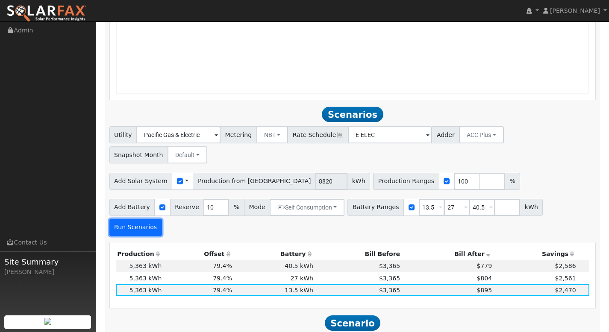
click at [162, 219] on button "Run Scenarios" at bounding box center [135, 227] width 53 height 17
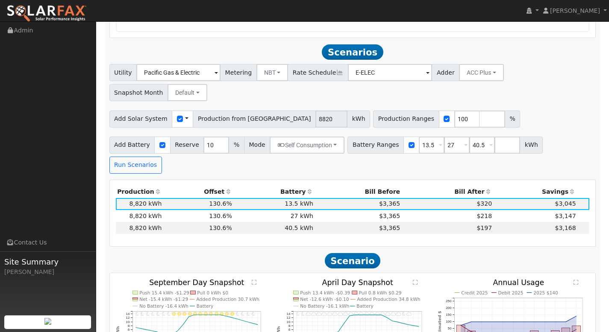
scroll to position [825, 0]
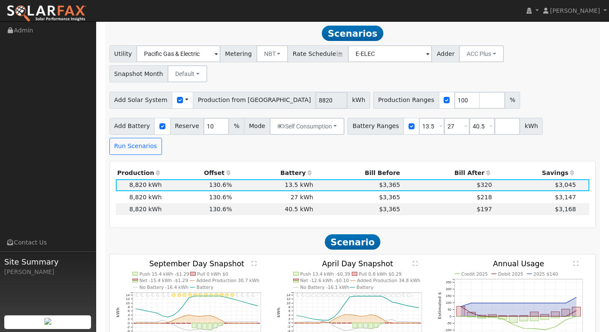
click at [469, 167] on th "Bill After" at bounding box center [448, 173] width 92 height 12
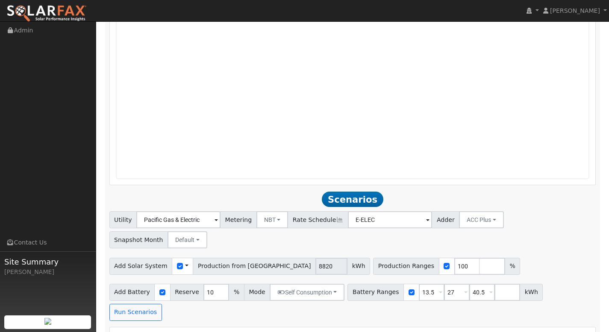
scroll to position [728, 0]
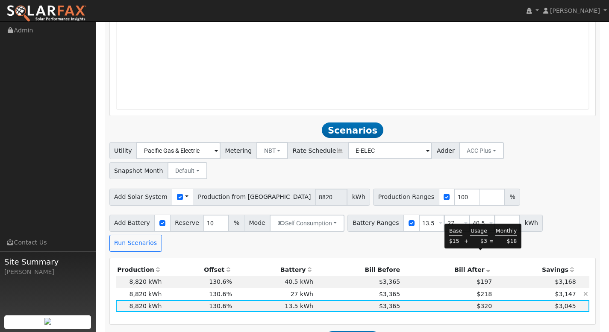
click at [482, 291] on span "$218" at bounding box center [483, 294] width 15 height 7
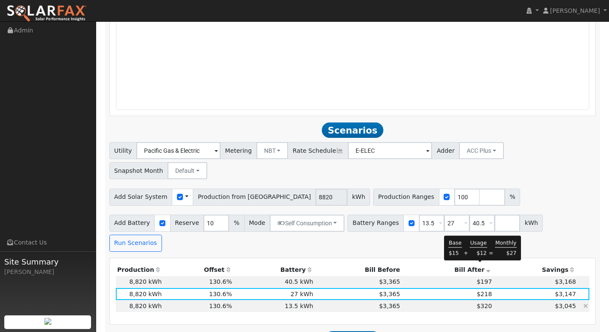
click at [482, 303] on span "$320" at bounding box center [483, 306] width 15 height 7
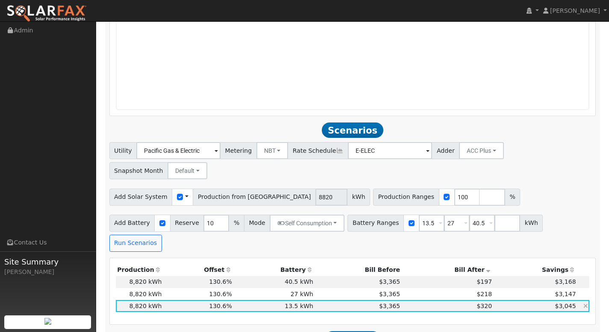
click at [481, 262] on body "installed Adam Hedemark Adam Hedemark Profile My Company Help Center Terms Of S…" at bounding box center [304, 65] width 609 height 1544
click at [483, 303] on span "$320" at bounding box center [483, 306] width 15 height 7
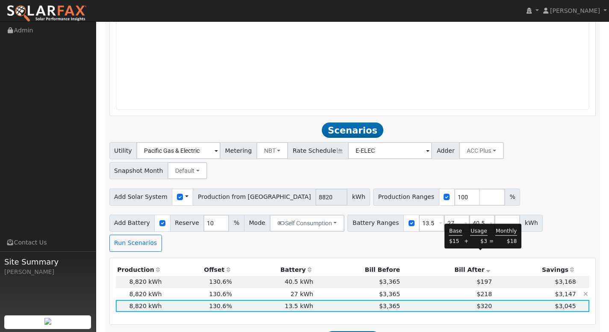
click at [479, 291] on span "$218" at bounding box center [483, 294] width 15 height 7
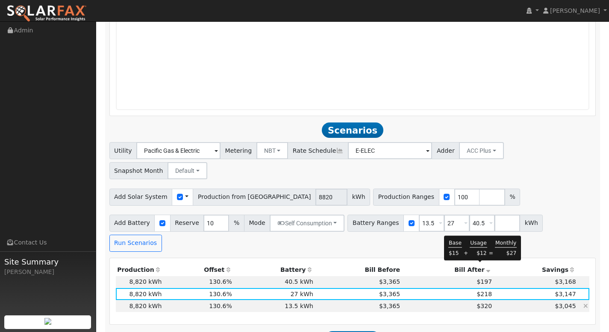
click at [481, 303] on span "$320" at bounding box center [483, 306] width 15 height 7
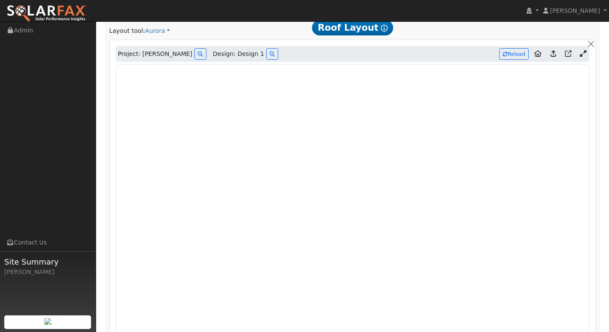
scroll to position [449, 0]
click at [516, 54] on button "Reload" at bounding box center [513, 53] width 29 height 12
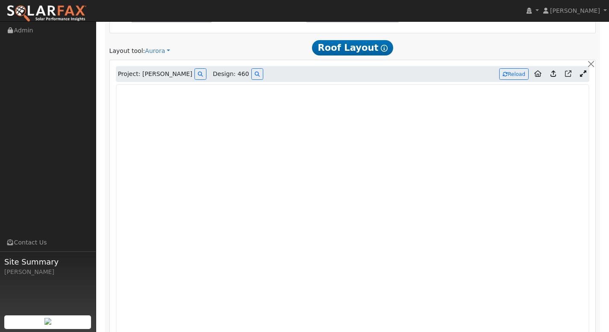
scroll to position [430, 0]
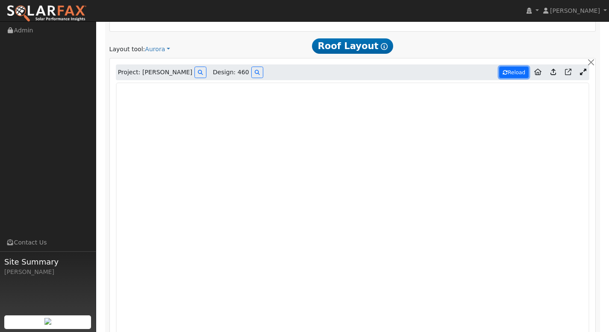
click at [512, 73] on button "Reload" at bounding box center [513, 73] width 29 height 12
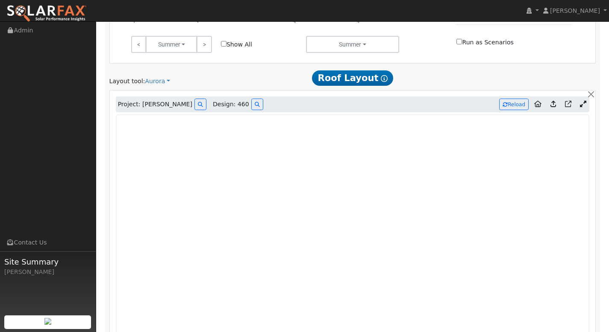
scroll to position [397, 0]
click at [255, 108] on icon at bounding box center [257, 105] width 5 height 5
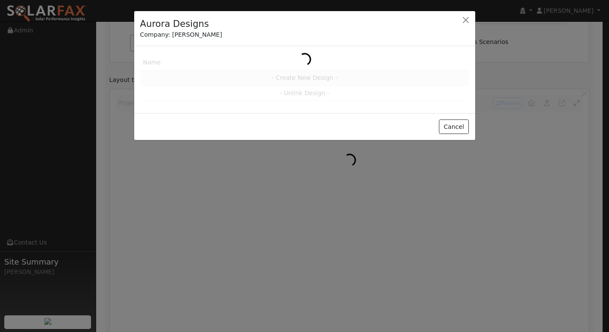
scroll to position [398, 0]
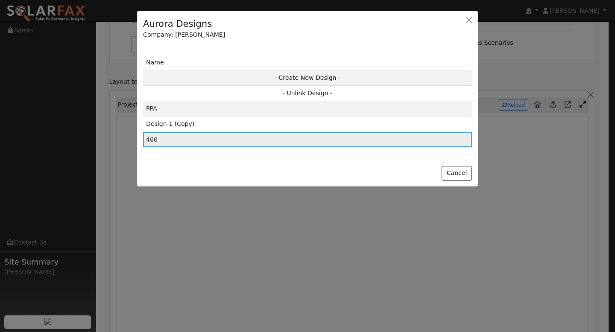
click at [223, 135] on td "460" at bounding box center [307, 139] width 329 height 15
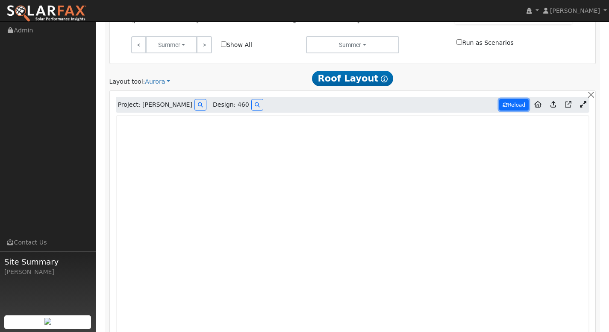
click at [506, 101] on button "Reload" at bounding box center [513, 105] width 29 height 12
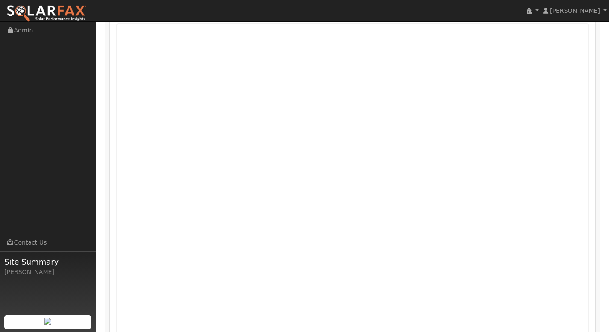
scroll to position [489, 0]
